Goal: Information Seeking & Learning: Learn about a topic

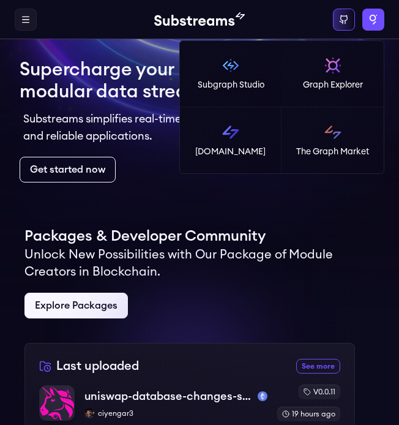
click at [372, 21] on label "Apps" at bounding box center [373, 20] width 22 height 22
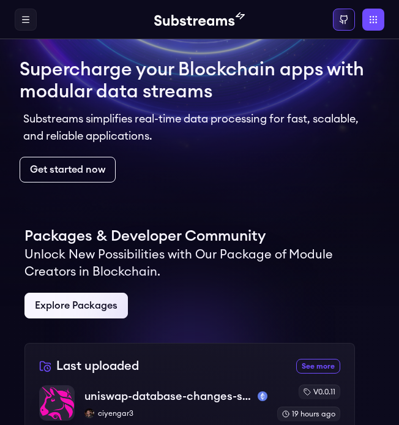
click at [346, 187] on div "Supercharge your Blockchain apps with modular data streams Substreams simplifie…" at bounding box center [199, 120] width 379 height 143
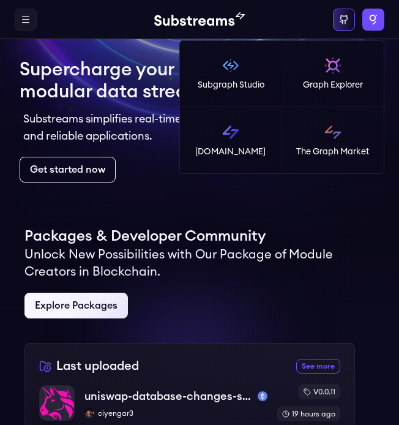
click at [367, 22] on label "Apps" at bounding box center [373, 20] width 22 height 22
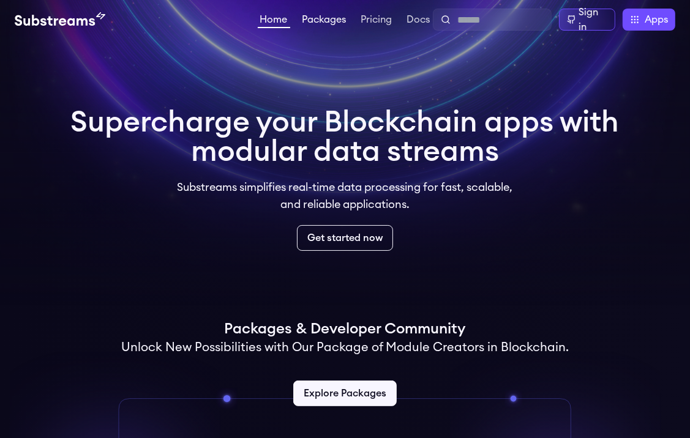
click at [319, 23] on link "Packages" at bounding box center [324, 21] width 49 height 12
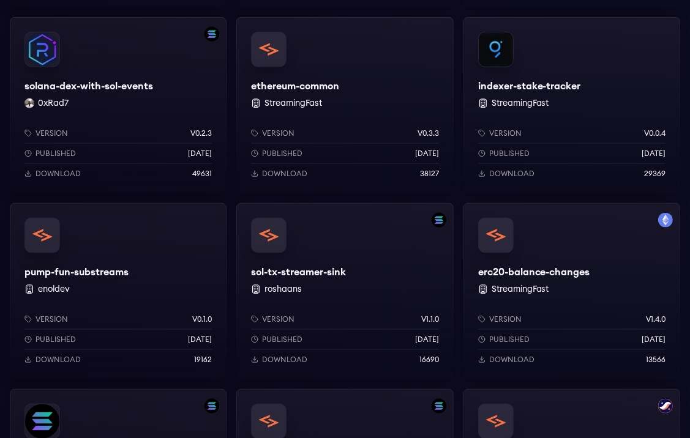
scroll to position [1138, 0]
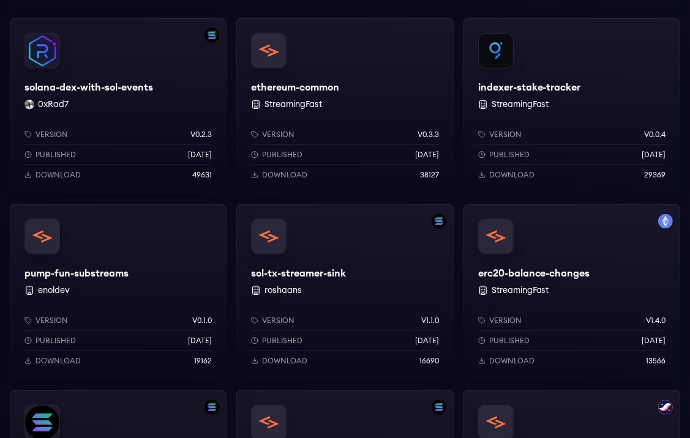
click at [545, 88] on div "indexer-stake-tracker StreamingFast Version v0.0.4 Published [DATE] Download 29…" at bounding box center [571, 106] width 217 height 176
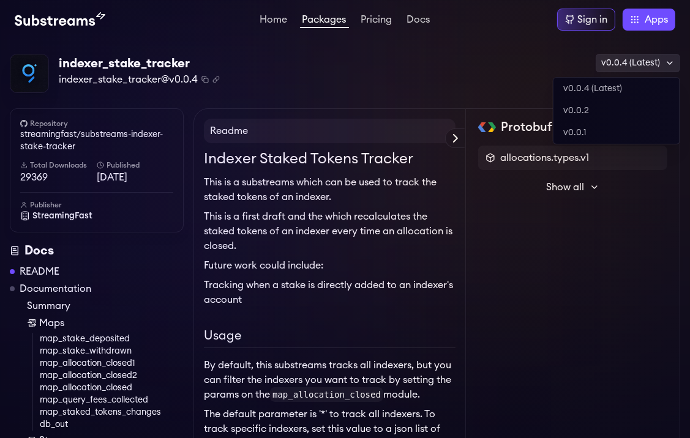
click at [665, 59] on icon at bounding box center [670, 63] width 10 height 10
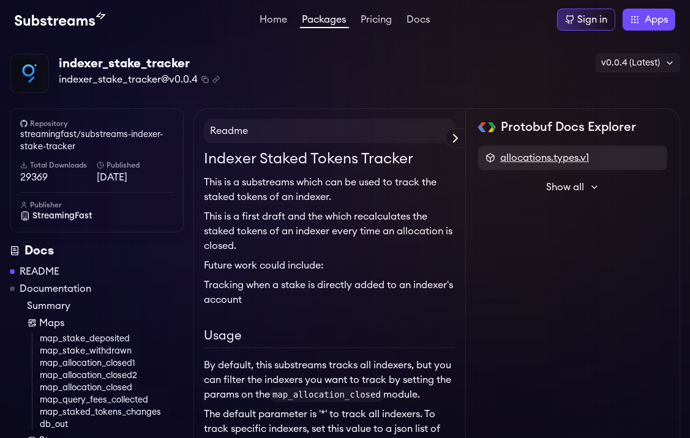
click at [550, 159] on span "allocations.types.v1" at bounding box center [544, 158] width 89 height 15
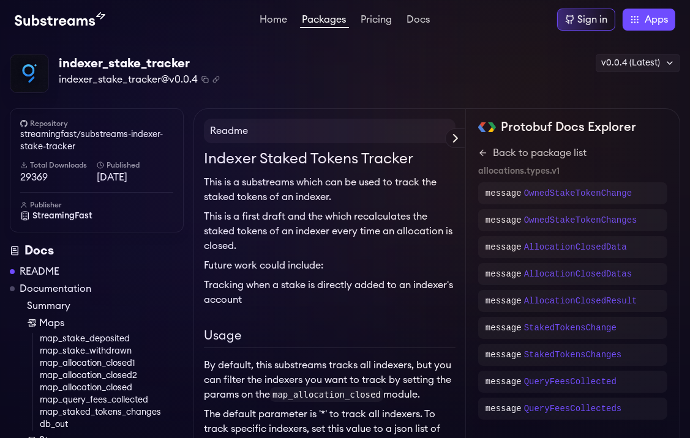
click at [550, 159] on link "Back to package list" at bounding box center [572, 153] width 189 height 15
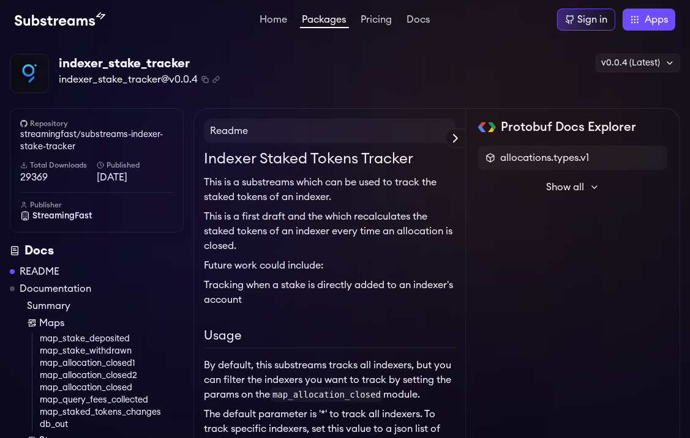
click at [596, 182] on icon at bounding box center [594, 187] width 10 height 10
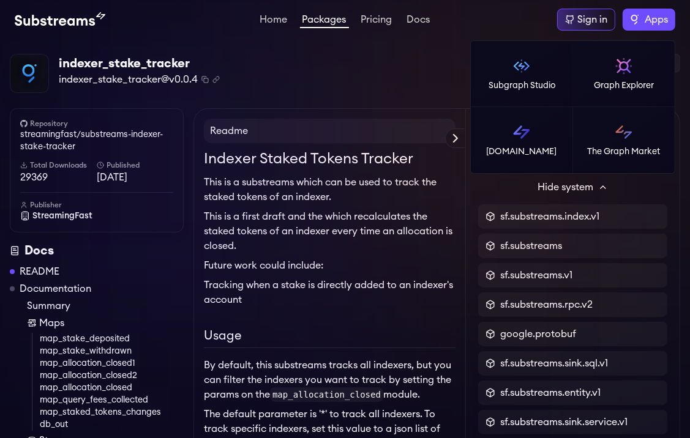
click at [642, 23] on label "Apps" at bounding box center [648, 20] width 53 height 22
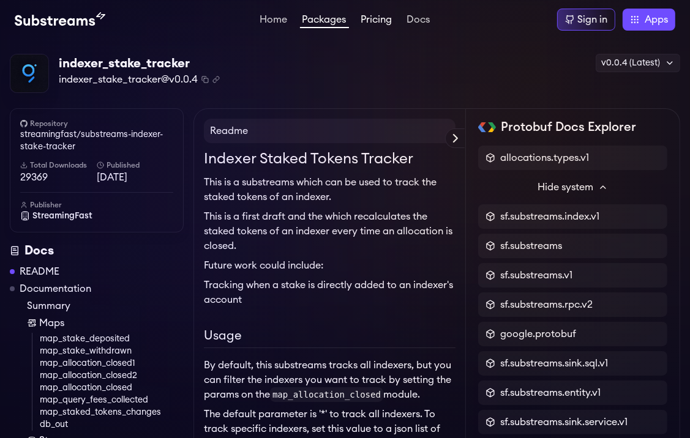
click at [387, 24] on link "Pricing" at bounding box center [377, 21] width 36 height 12
click at [379, 15] on link "Pricing" at bounding box center [377, 21] width 36 height 12
click at [383, 17] on link "Pricing" at bounding box center [377, 21] width 36 height 12
